Goal: Check status: Check status

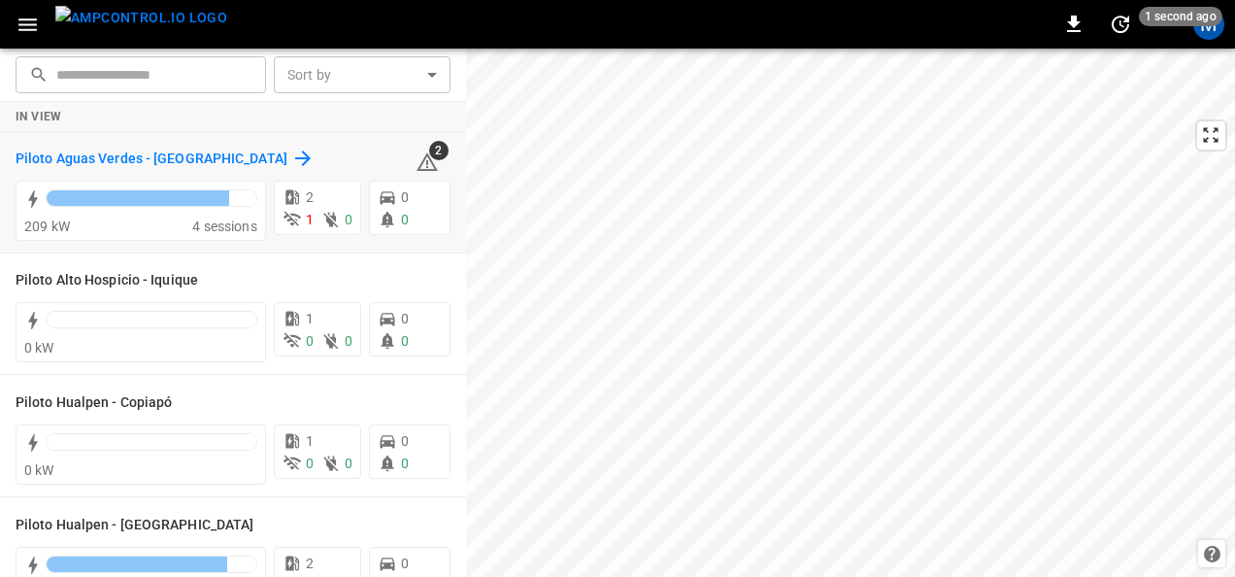
click at [211, 155] on h6 "Piloto Aguas Verdes - [GEOGRAPHIC_DATA]" at bounding box center [152, 159] width 272 height 21
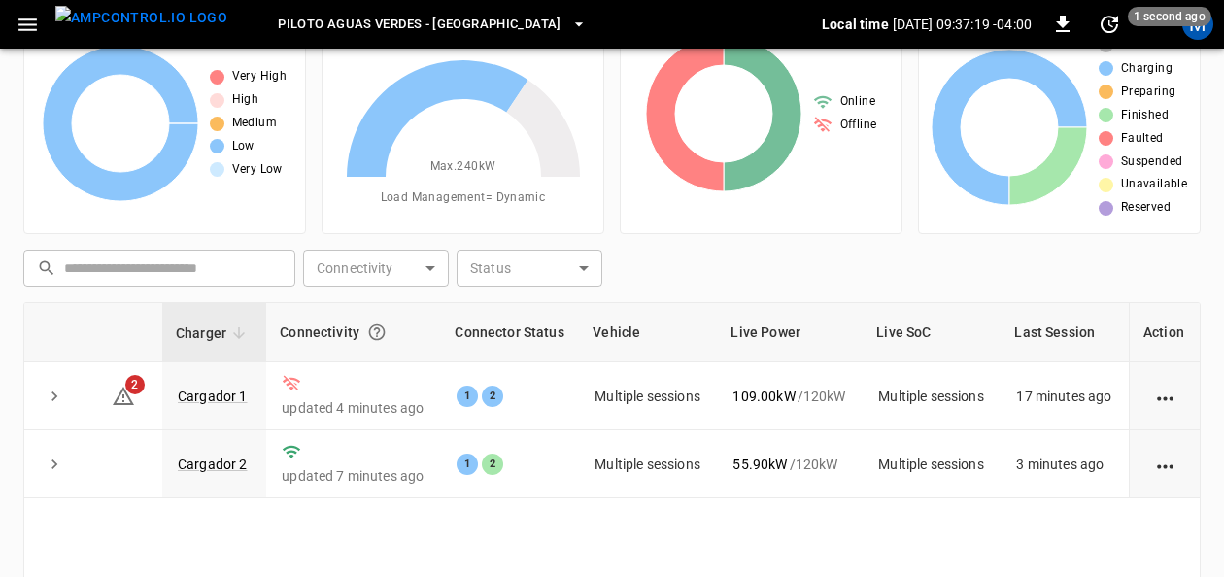
scroll to position [105, 0]
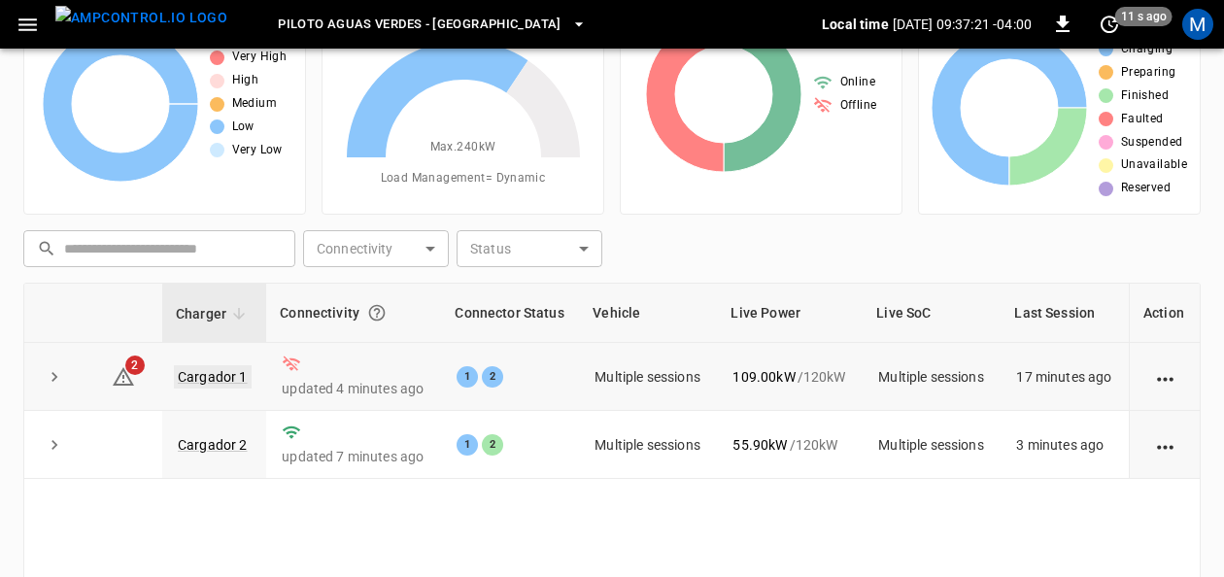
click at [221, 370] on link "Cargador 1" at bounding box center [213, 376] width 78 height 23
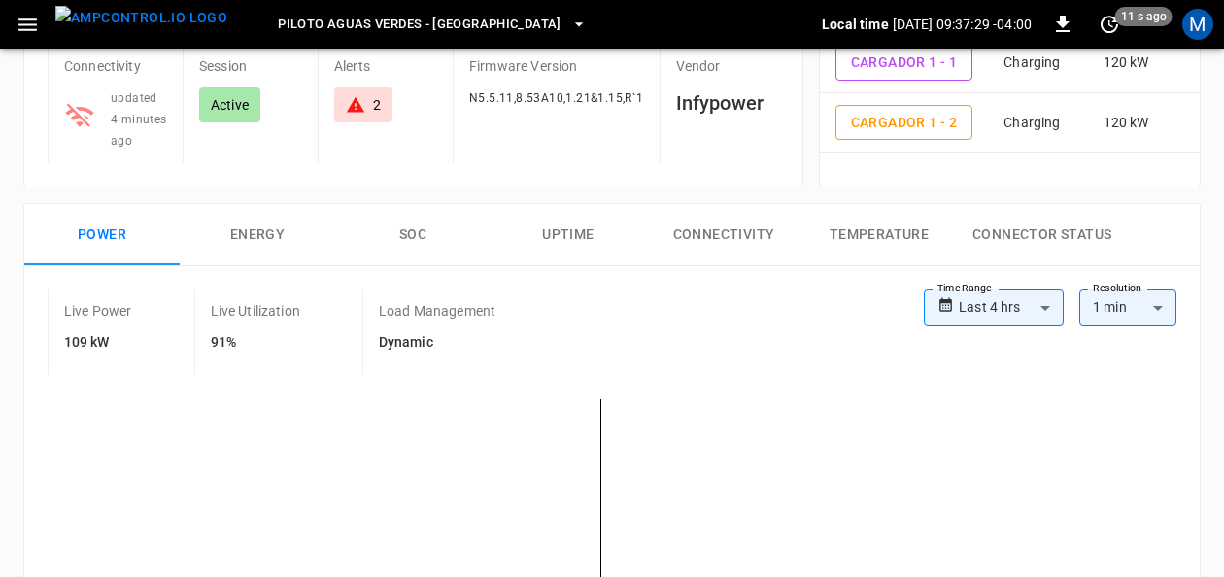
scroll to position [127, 0]
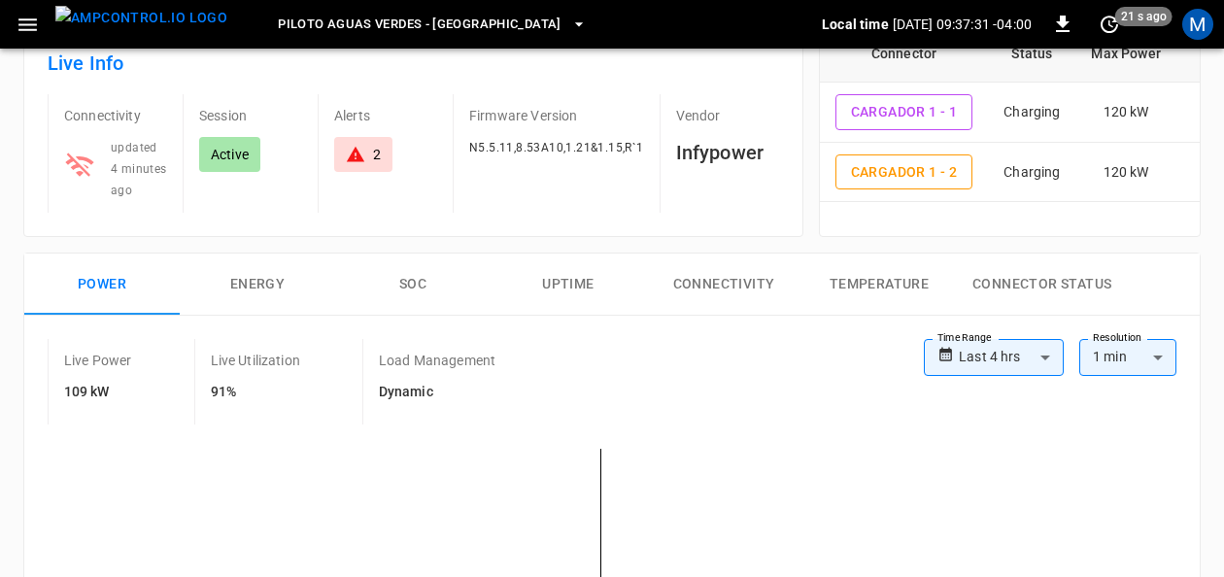
click at [379, 155] on div "2" at bounding box center [377, 154] width 8 height 19
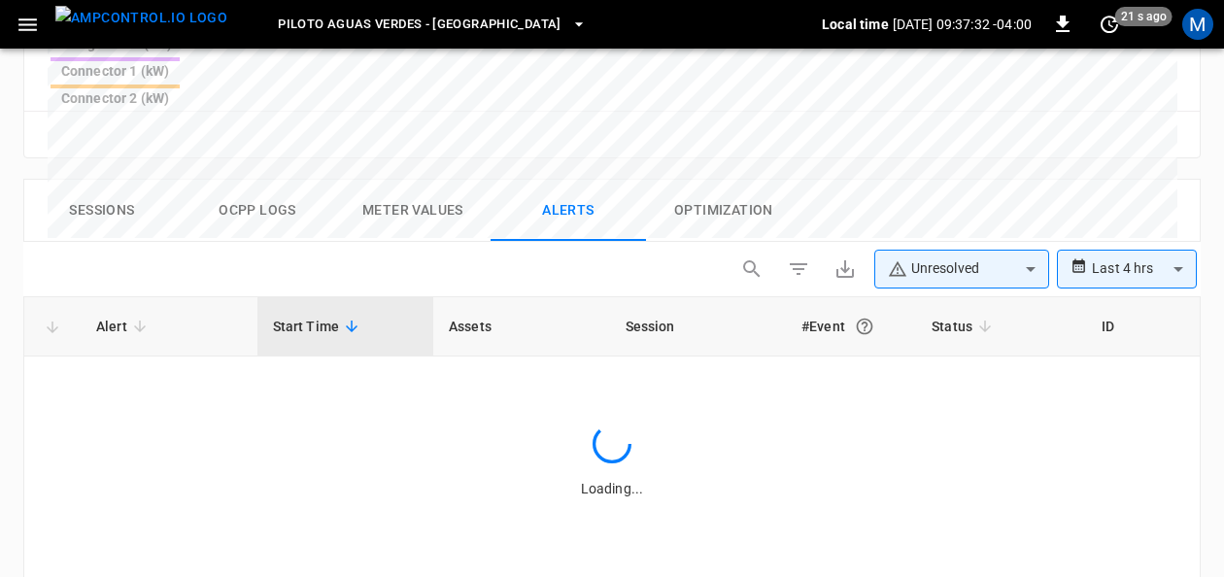
scroll to position [944, 0]
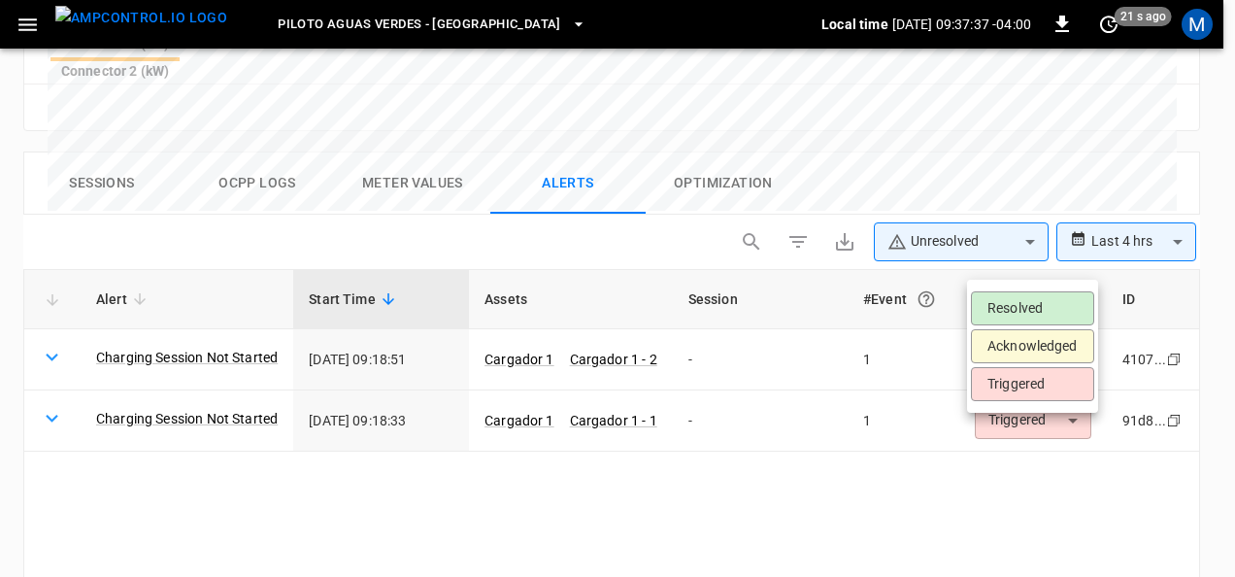
click at [1037, 305] on li "Resolved" at bounding box center [1032, 308] width 123 height 34
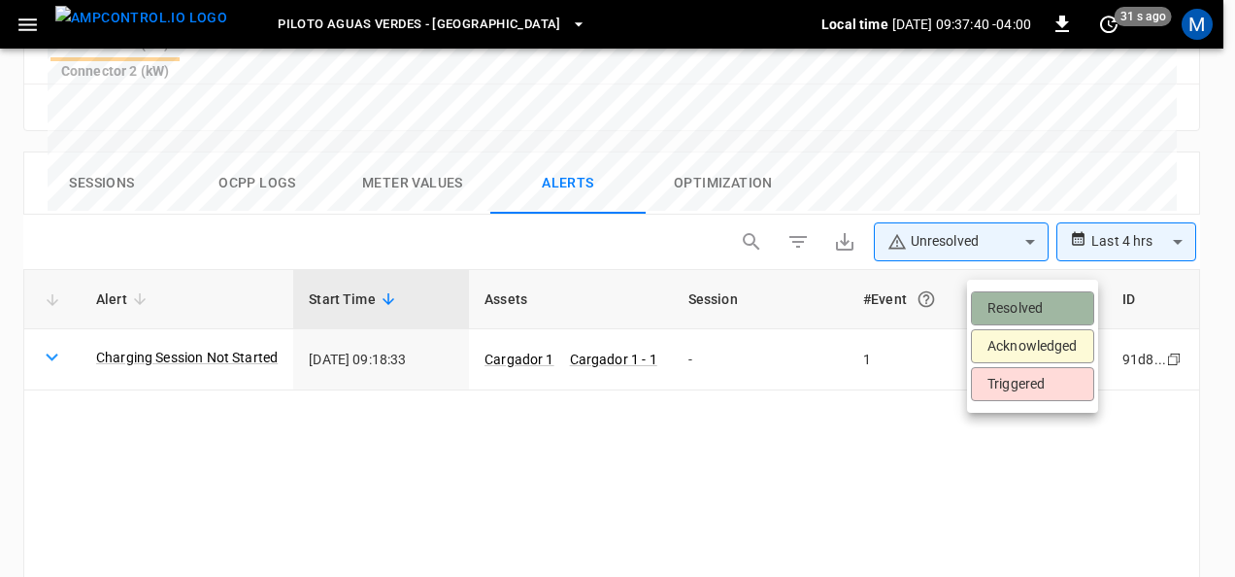
click at [1032, 303] on li "Resolved" at bounding box center [1032, 308] width 123 height 34
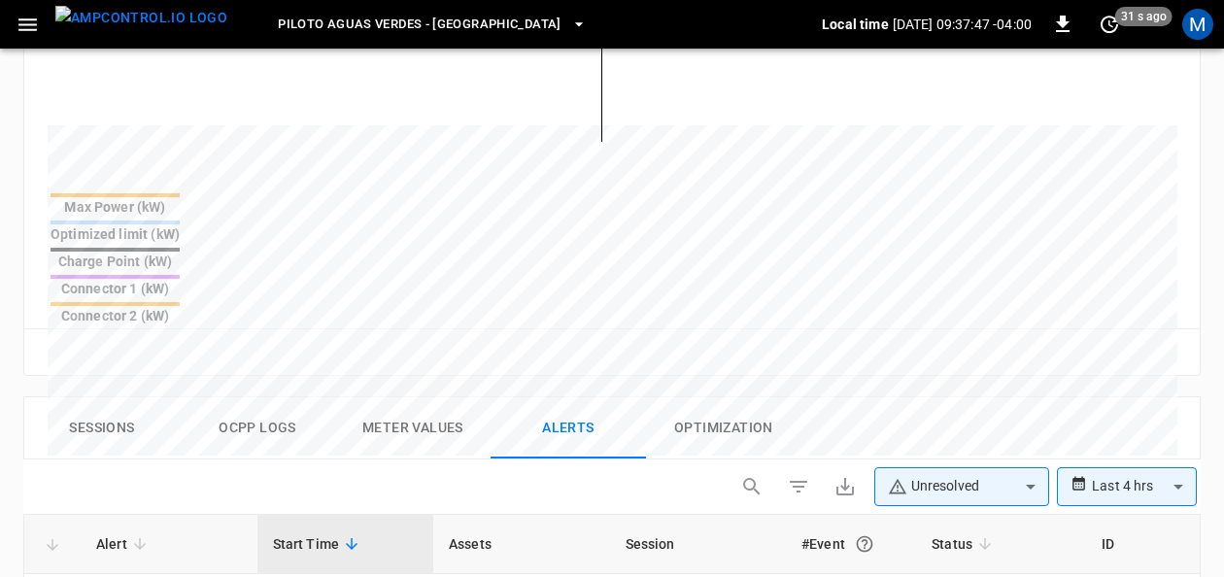
scroll to position [0, 0]
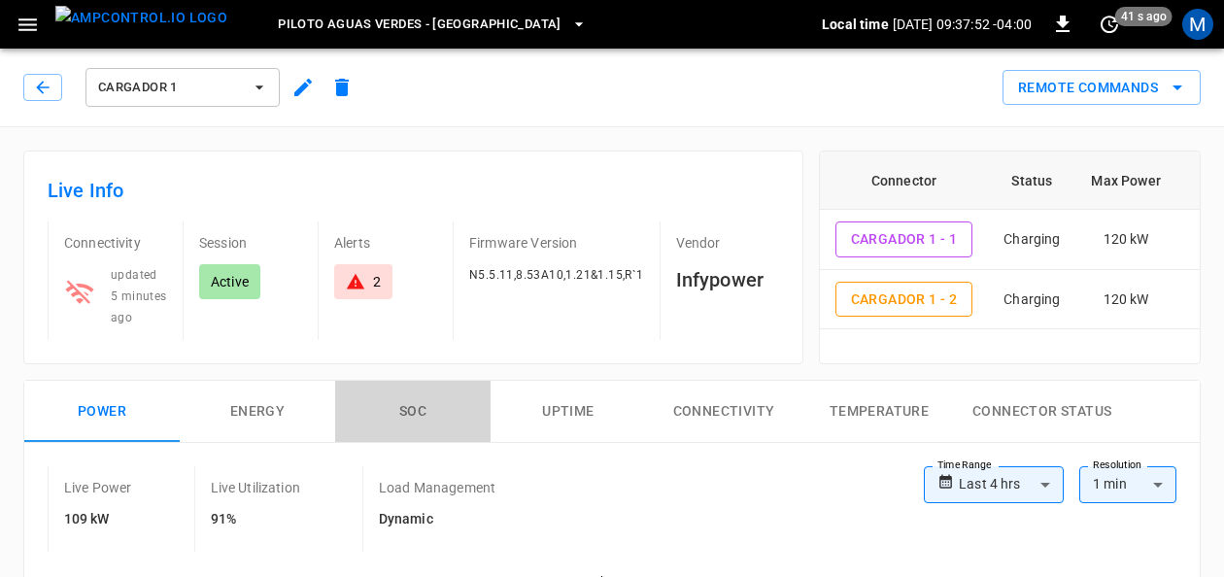
click at [416, 410] on button "SOC" at bounding box center [412, 412] width 155 height 62
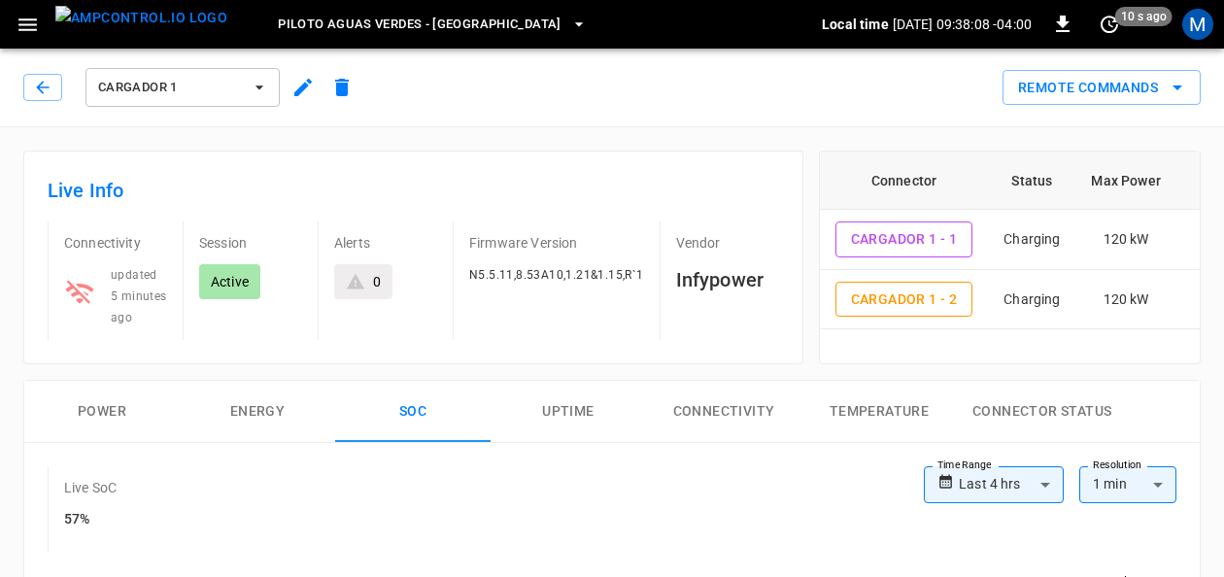
click at [260, 90] on icon "button" at bounding box center [259, 87] width 19 height 19
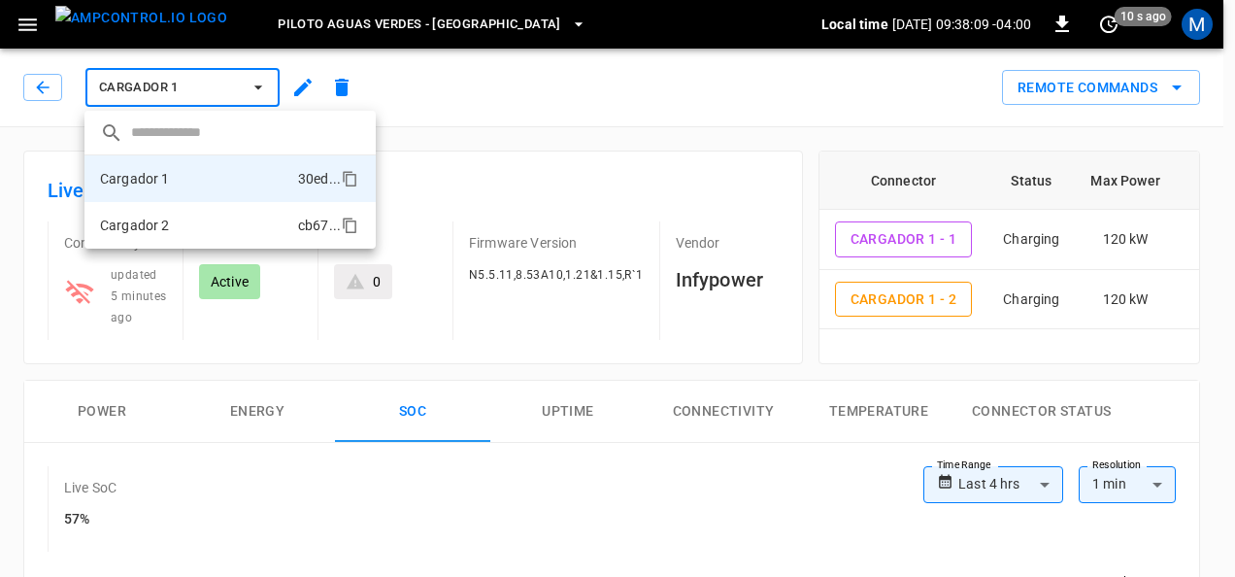
click at [183, 213] on li "Cargador 2 cb67 ..." at bounding box center [229, 225] width 291 height 47
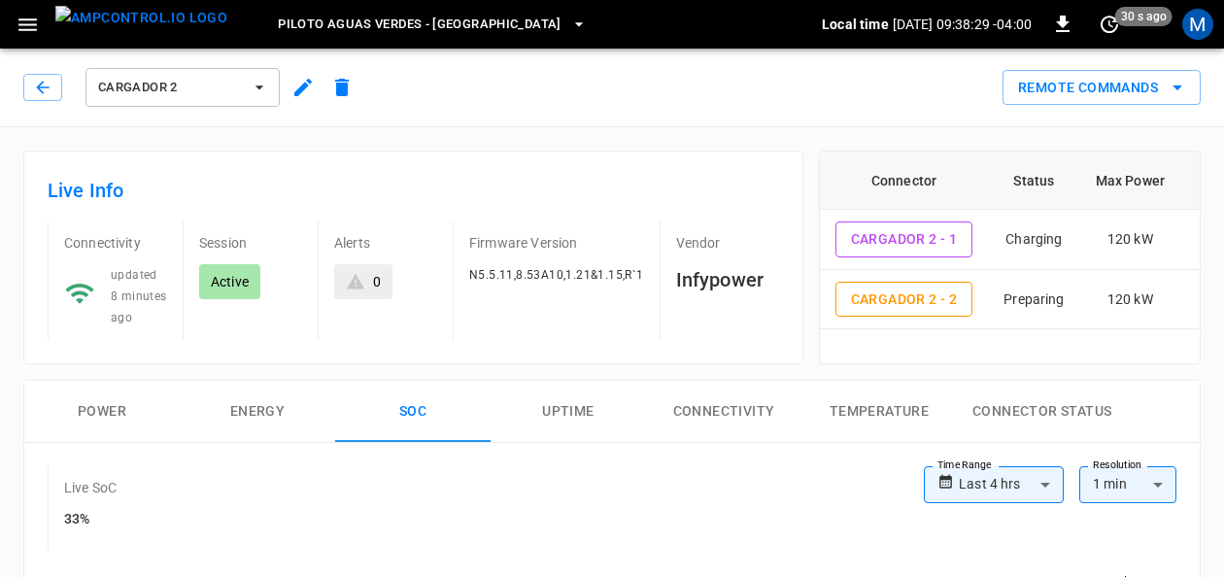
click at [118, 398] on button "Power" at bounding box center [101, 412] width 155 height 62
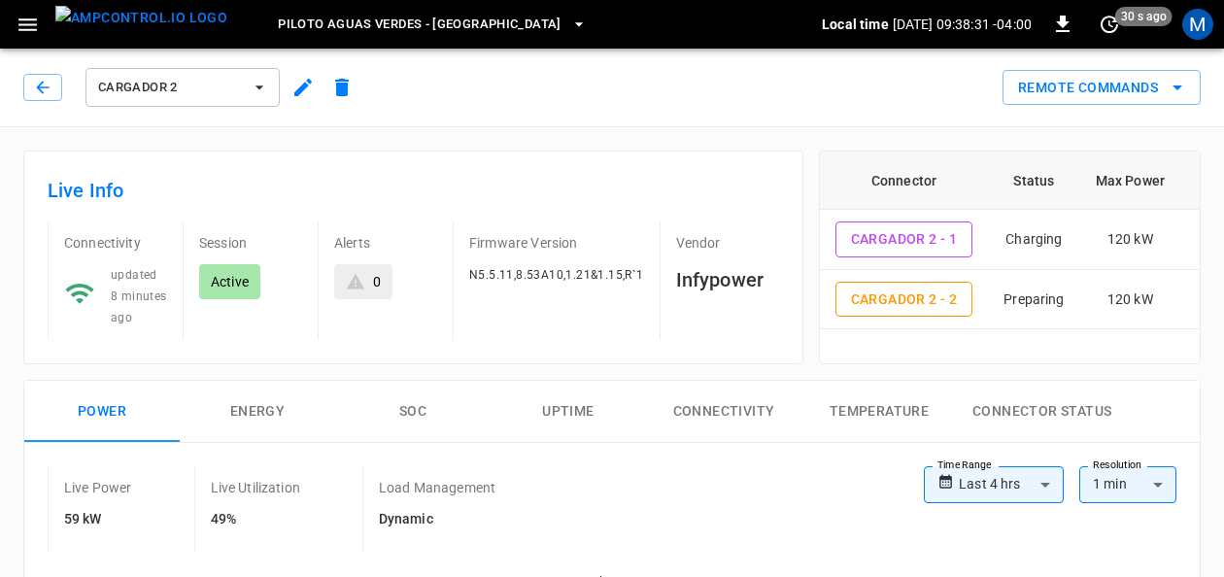
click at [264, 95] on icon "button" at bounding box center [259, 87] width 19 height 19
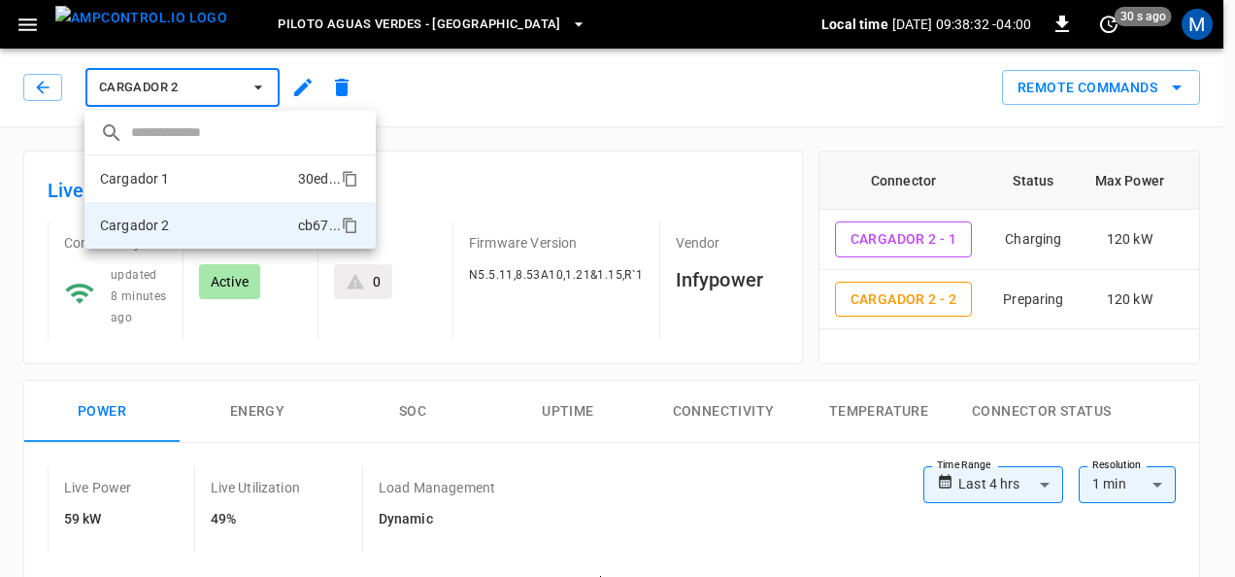
click at [180, 181] on li "Cargador 1 30ed ..." at bounding box center [229, 178] width 291 height 47
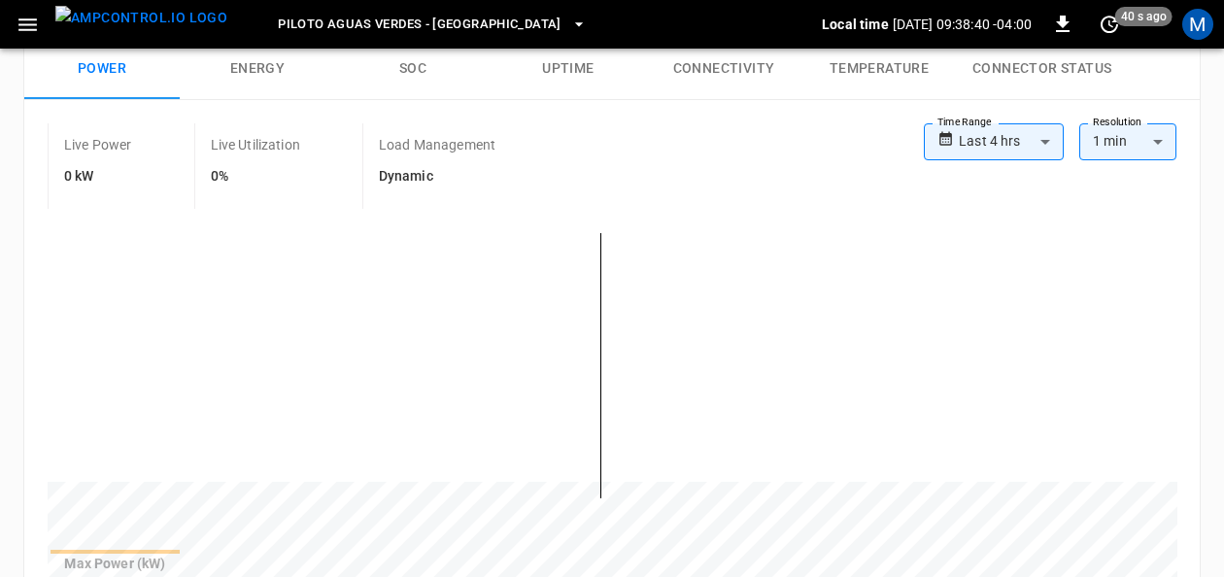
scroll to position [225, 0]
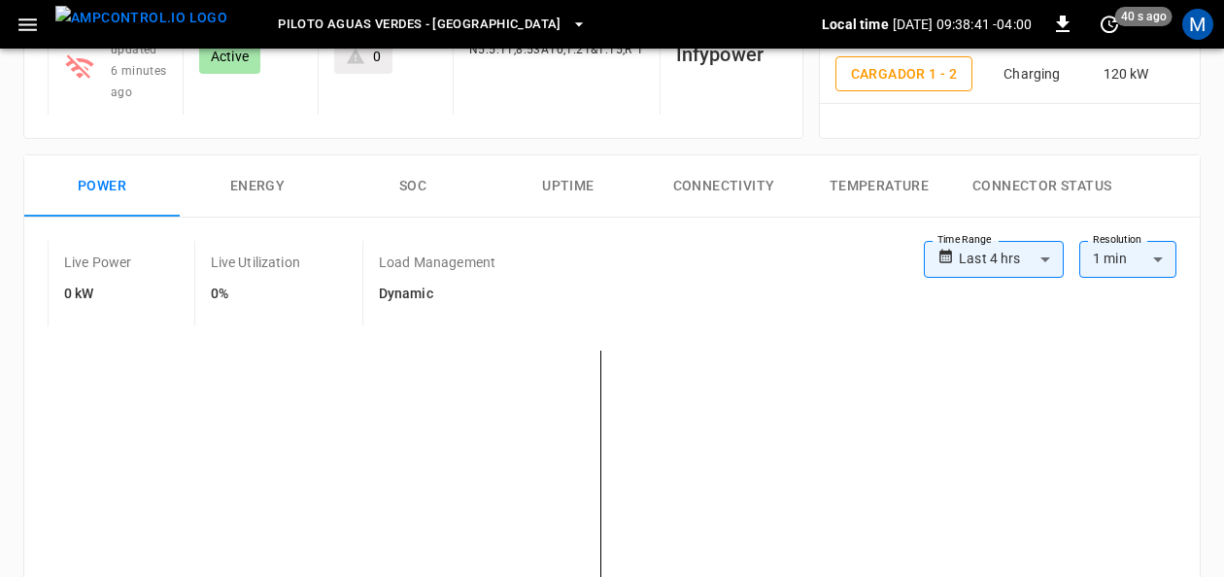
click at [408, 176] on button "SOC" at bounding box center [412, 186] width 155 height 62
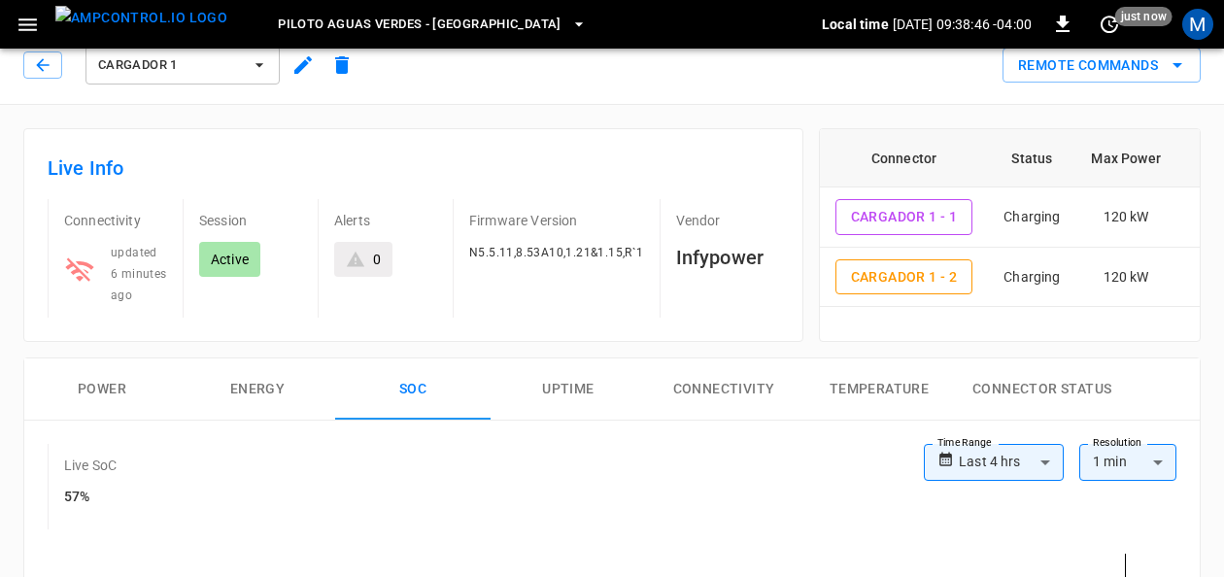
scroll to position [0, 0]
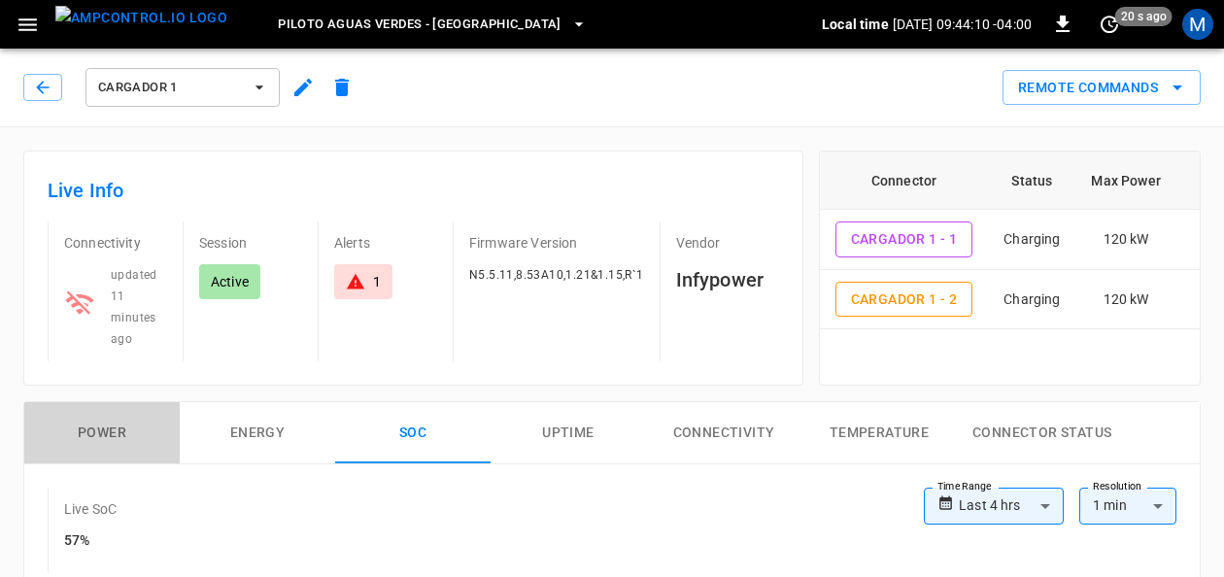
click at [117, 414] on button "Power" at bounding box center [101, 433] width 155 height 62
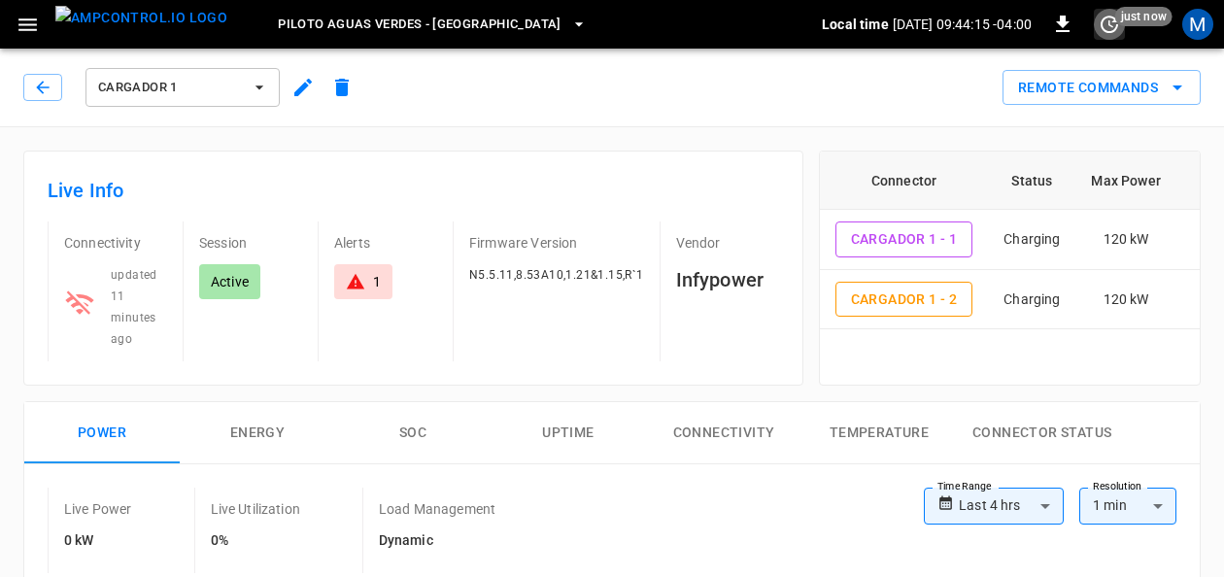
click at [1109, 27] on icon "set refresh interval" at bounding box center [1108, 24] width 23 height 23
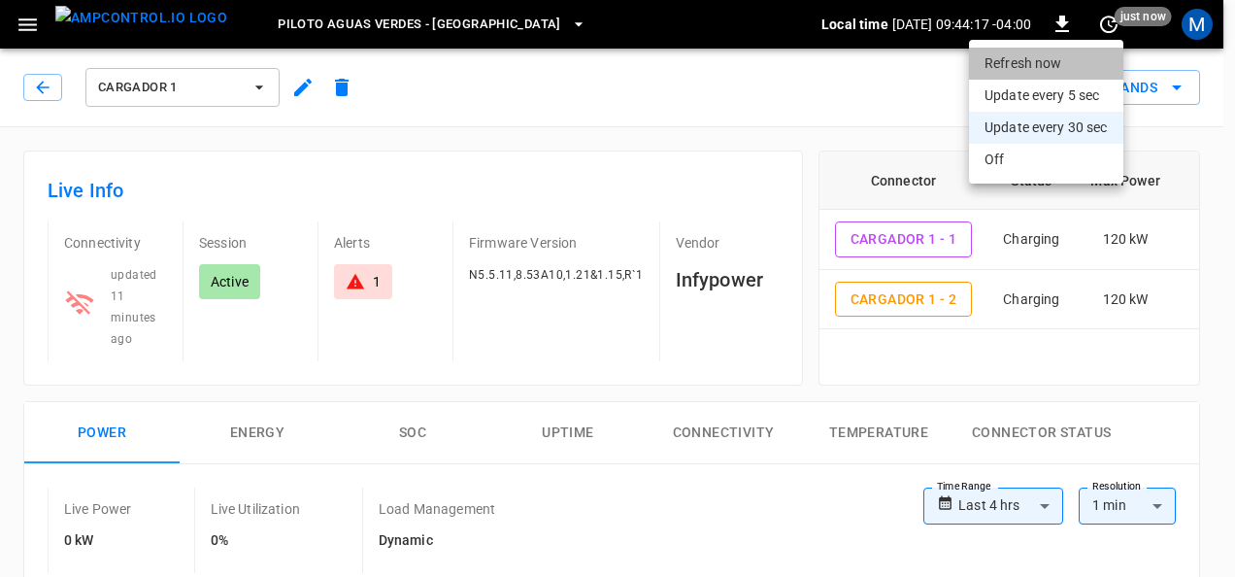
click at [1094, 58] on li "Refresh now" at bounding box center [1046, 64] width 154 height 32
click at [265, 92] on div at bounding box center [617, 288] width 1235 height 577
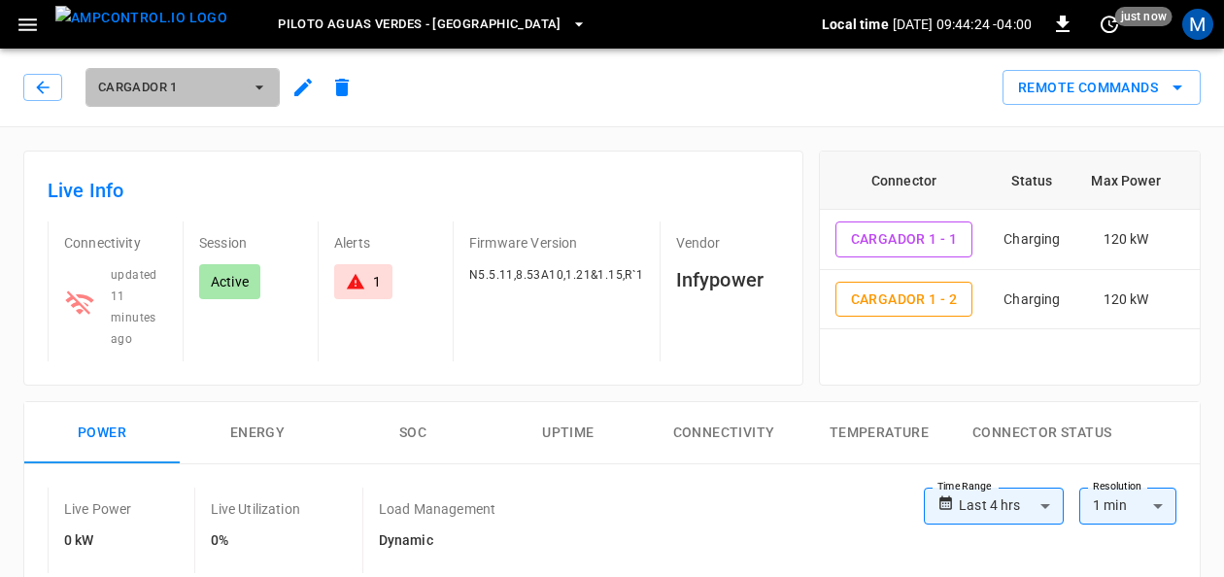
click at [255, 77] on button "Cargador 1" at bounding box center [182, 87] width 194 height 39
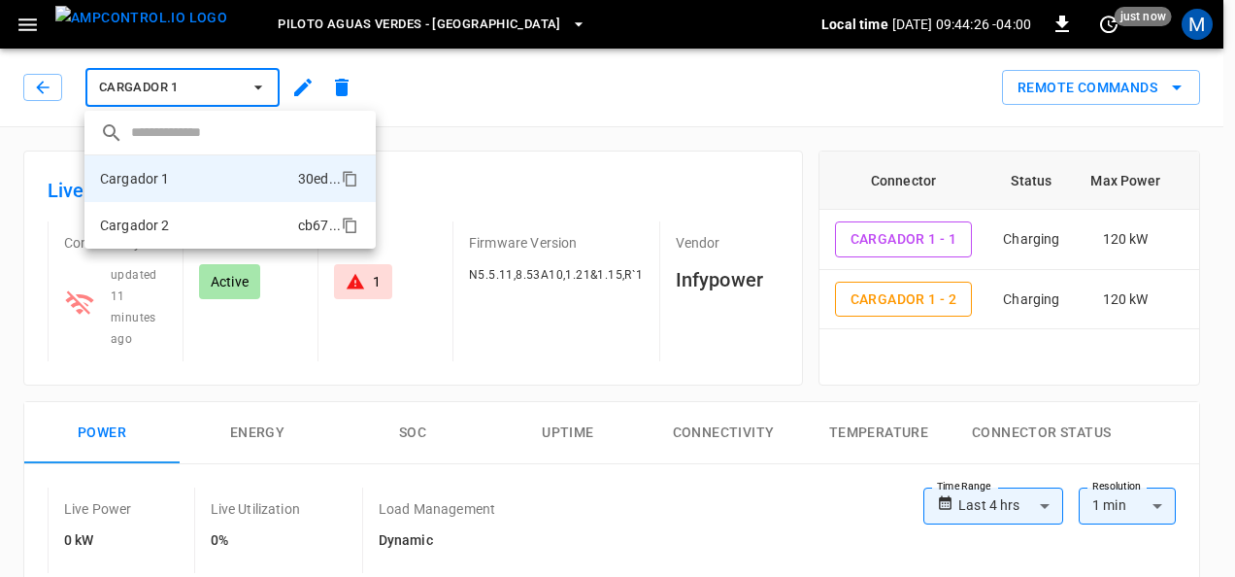
click at [161, 214] on li "Cargador 2 cb67 ..." at bounding box center [229, 225] width 291 height 47
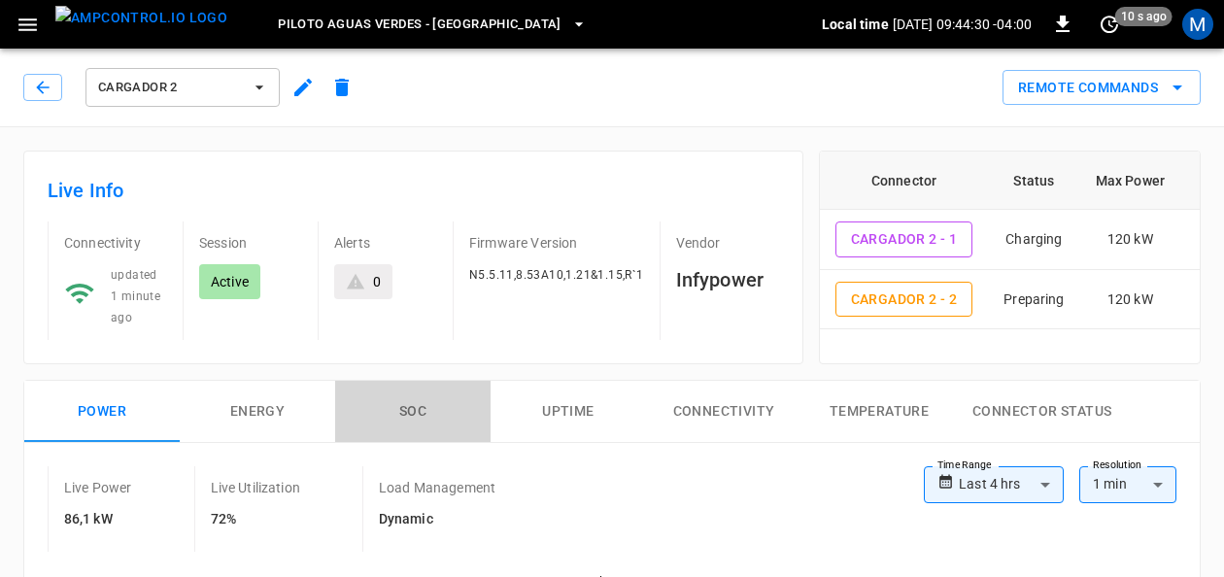
click at [421, 406] on button "SOC" at bounding box center [412, 412] width 155 height 62
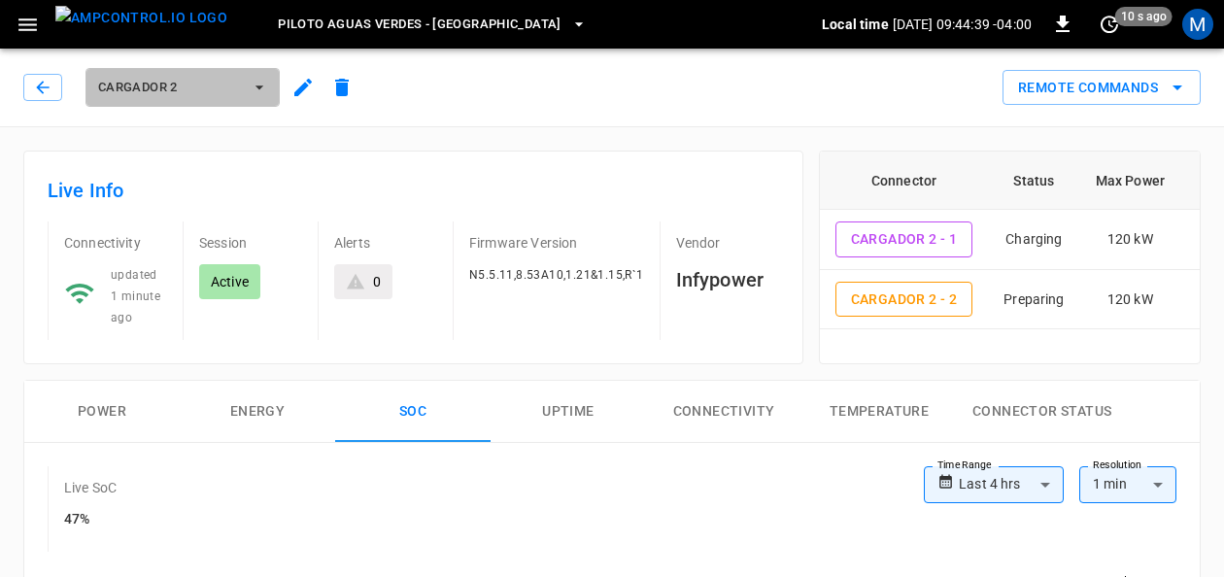
click at [260, 91] on icon "button" at bounding box center [259, 87] width 19 height 19
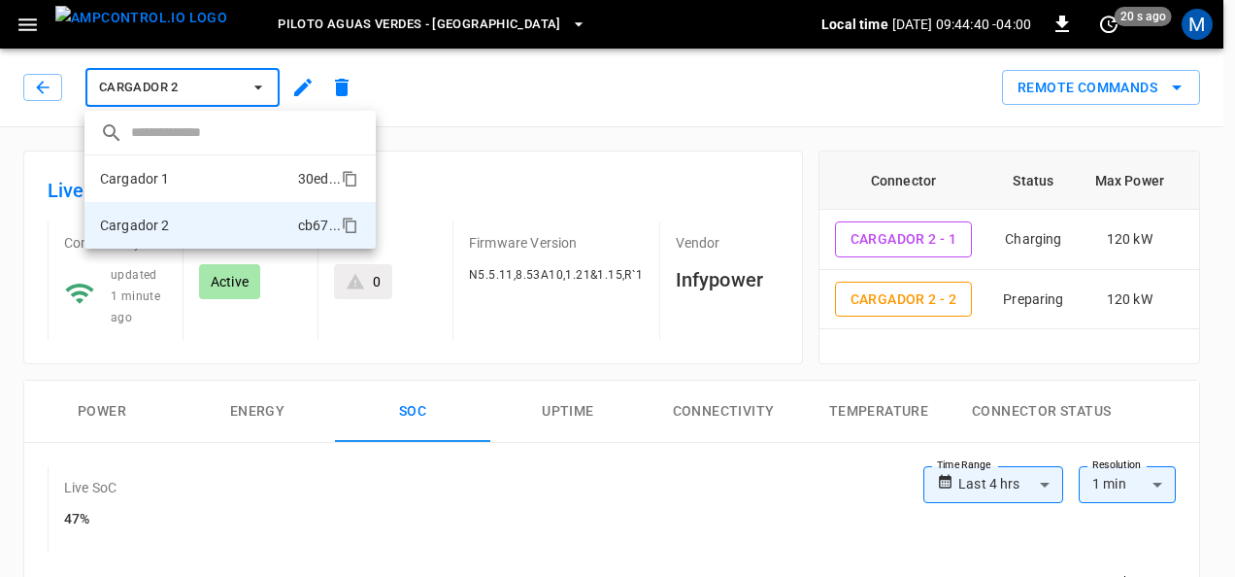
click at [185, 164] on li "Cargador 1 30ed ..." at bounding box center [229, 178] width 291 height 47
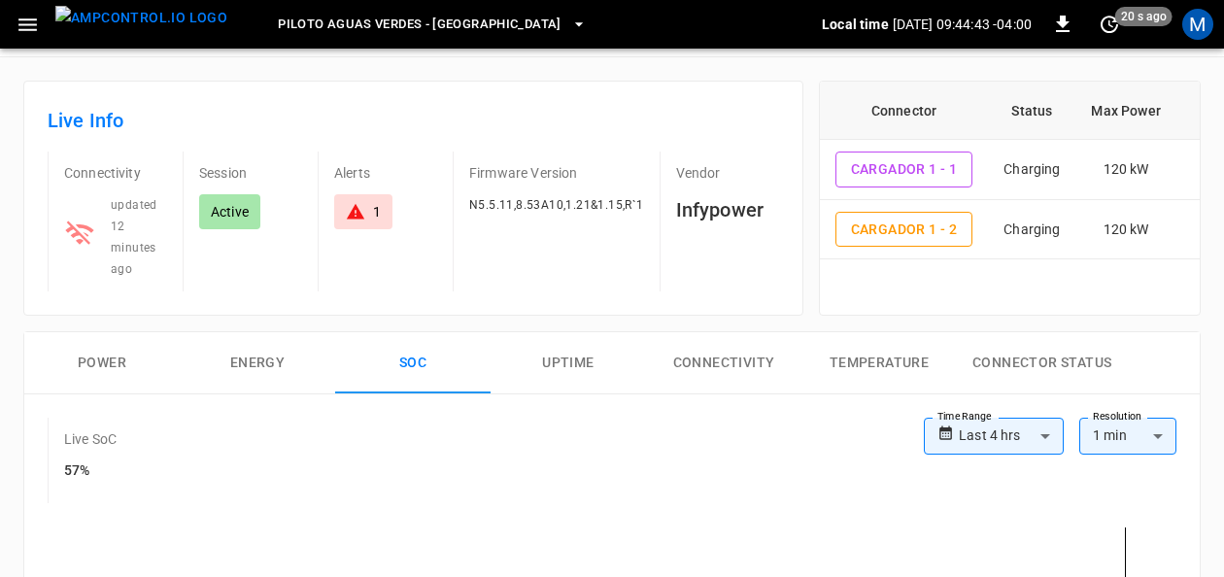
scroll to position [81, 0]
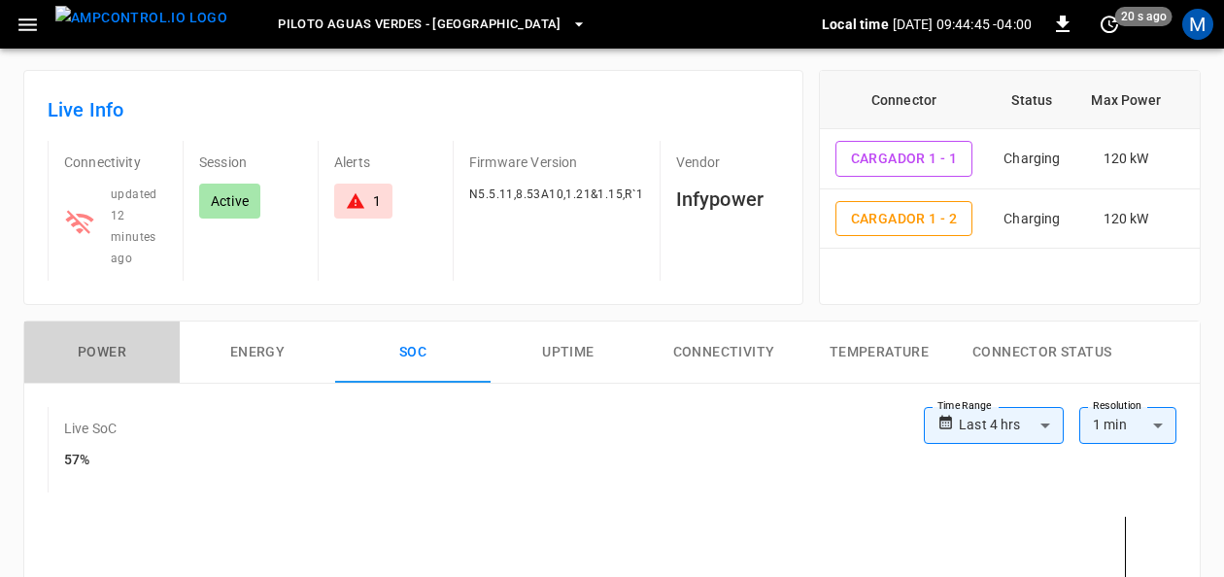
click at [136, 346] on button "Power" at bounding box center [101, 352] width 155 height 62
